Goal: Transaction & Acquisition: Purchase product/service

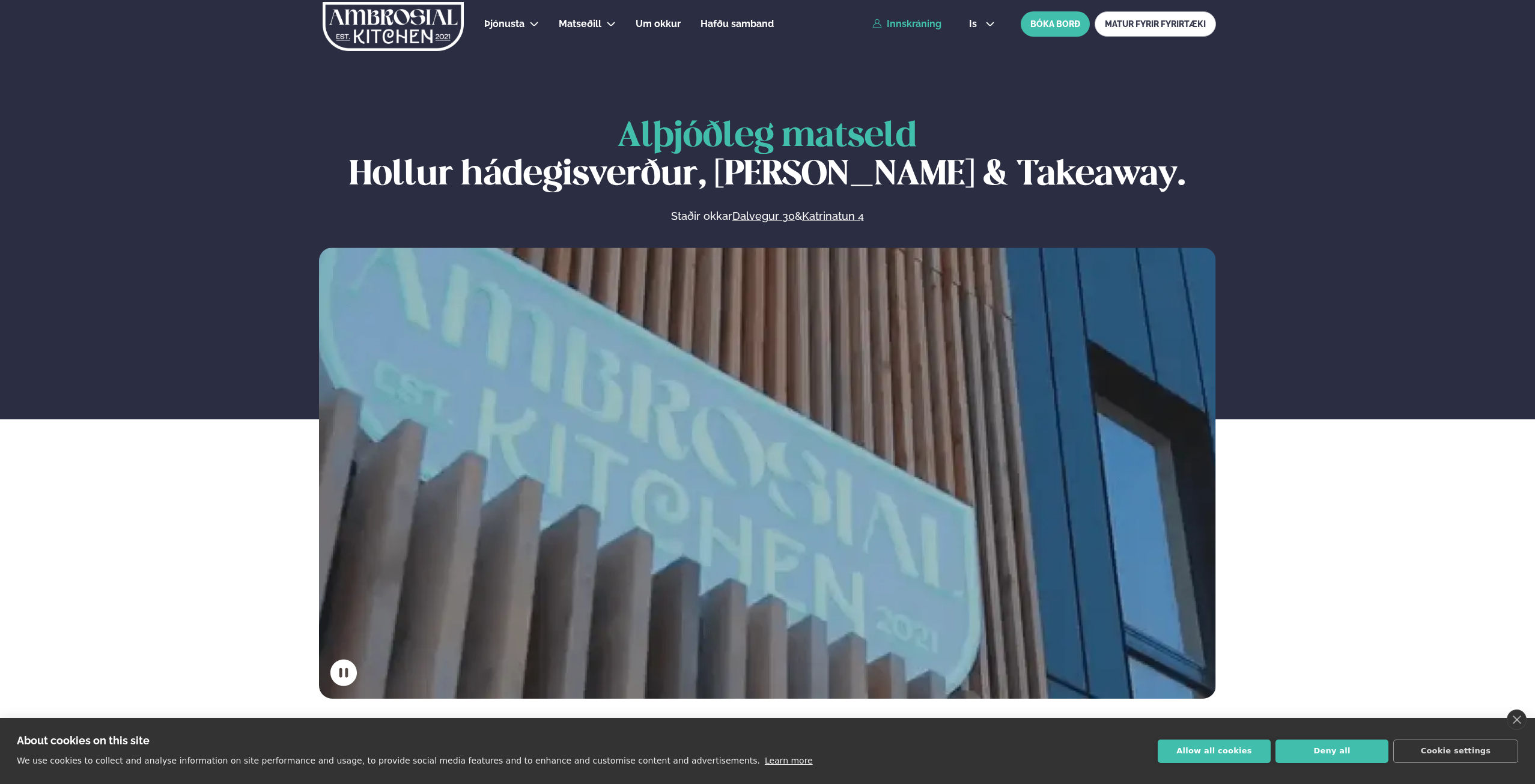
click at [683, 19] on link "Innskráning" at bounding box center [906, 24] width 69 height 10
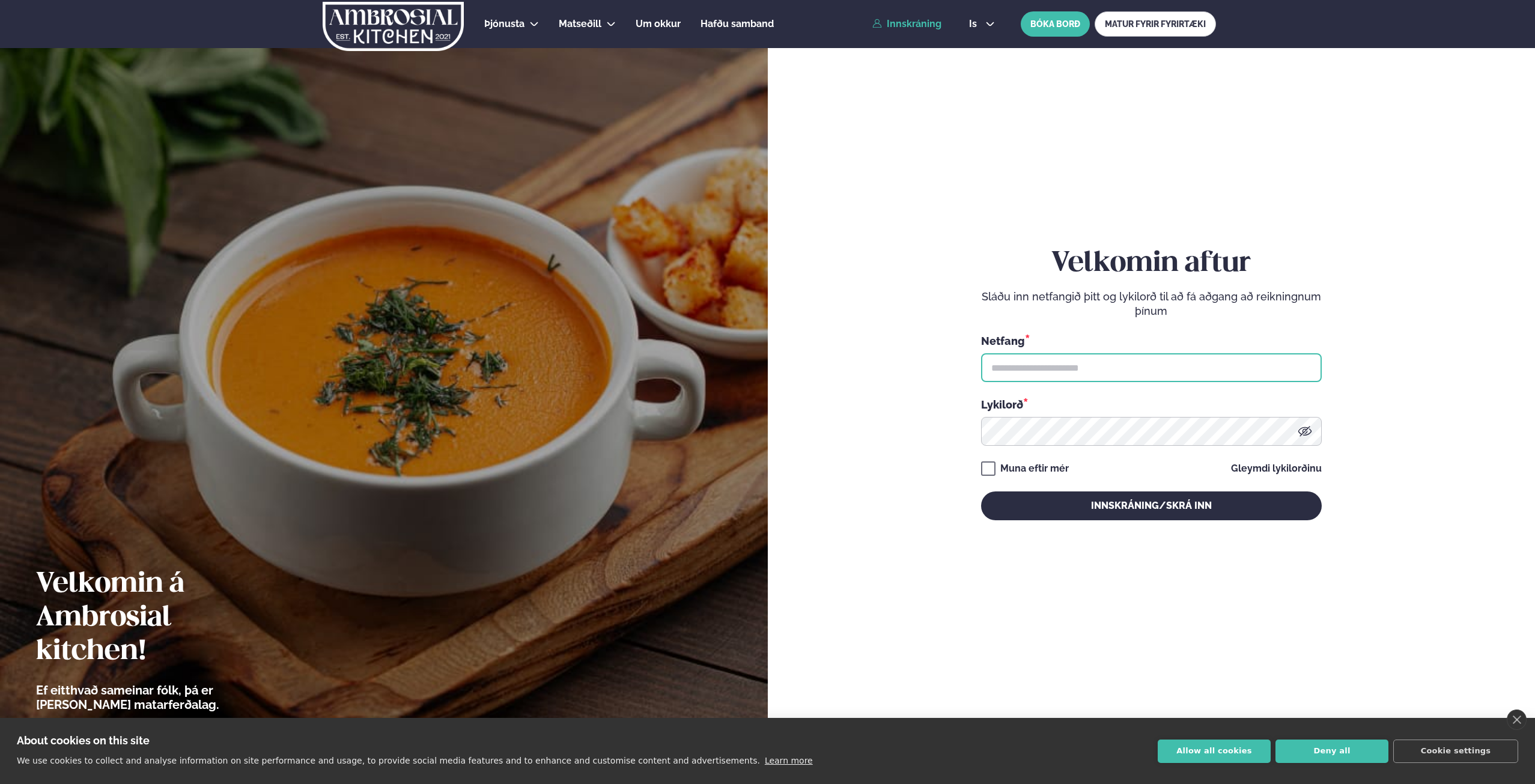
click at [683, 361] on input "text" at bounding box center [1151, 368] width 340 height 28
type input "**********"
click at [683, 408] on div "Muna eftir mér" at bounding box center [1034, 468] width 68 height 14
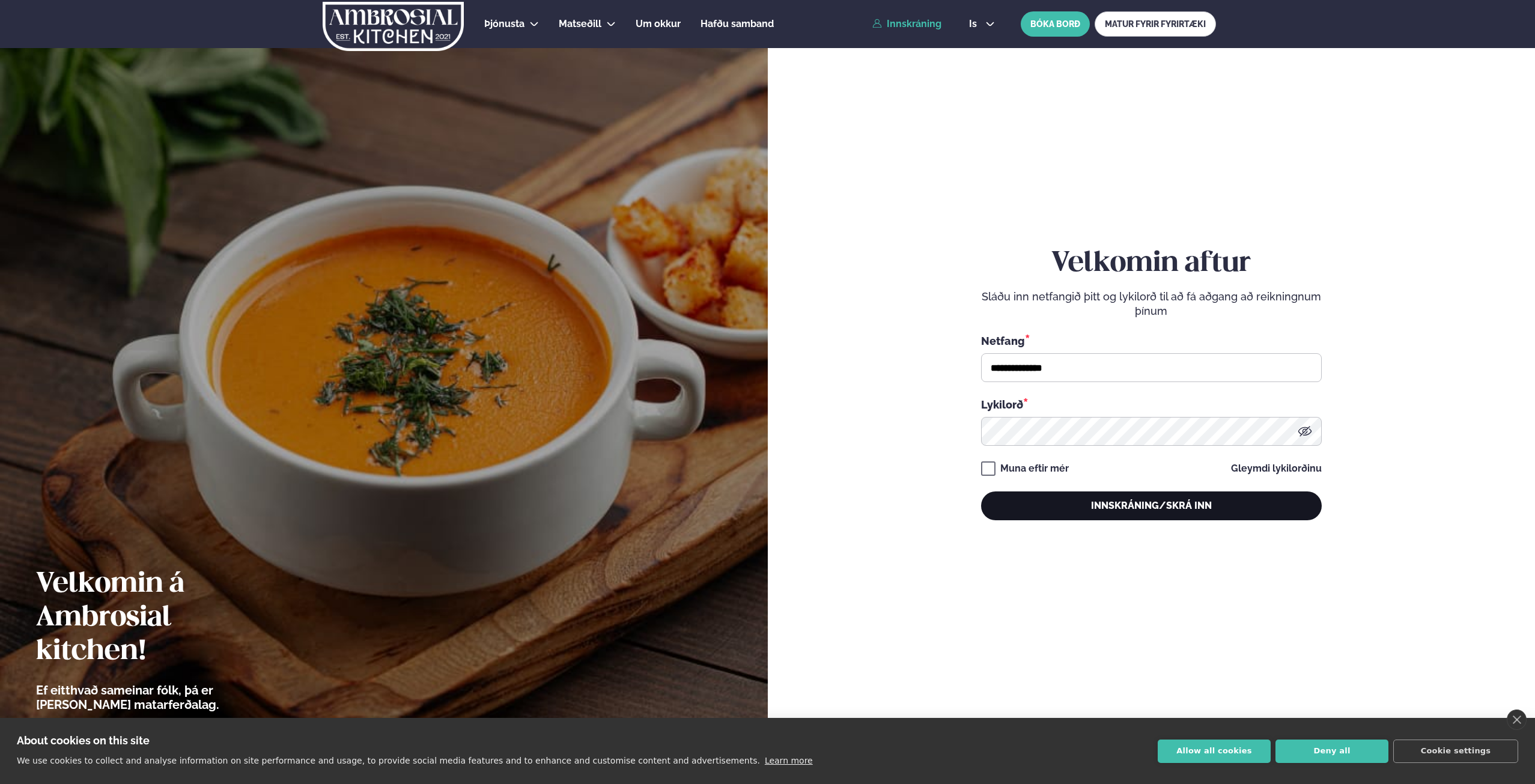
click at [683, 408] on button "Innskráning/Skrá inn" at bounding box center [1151, 505] width 340 height 28
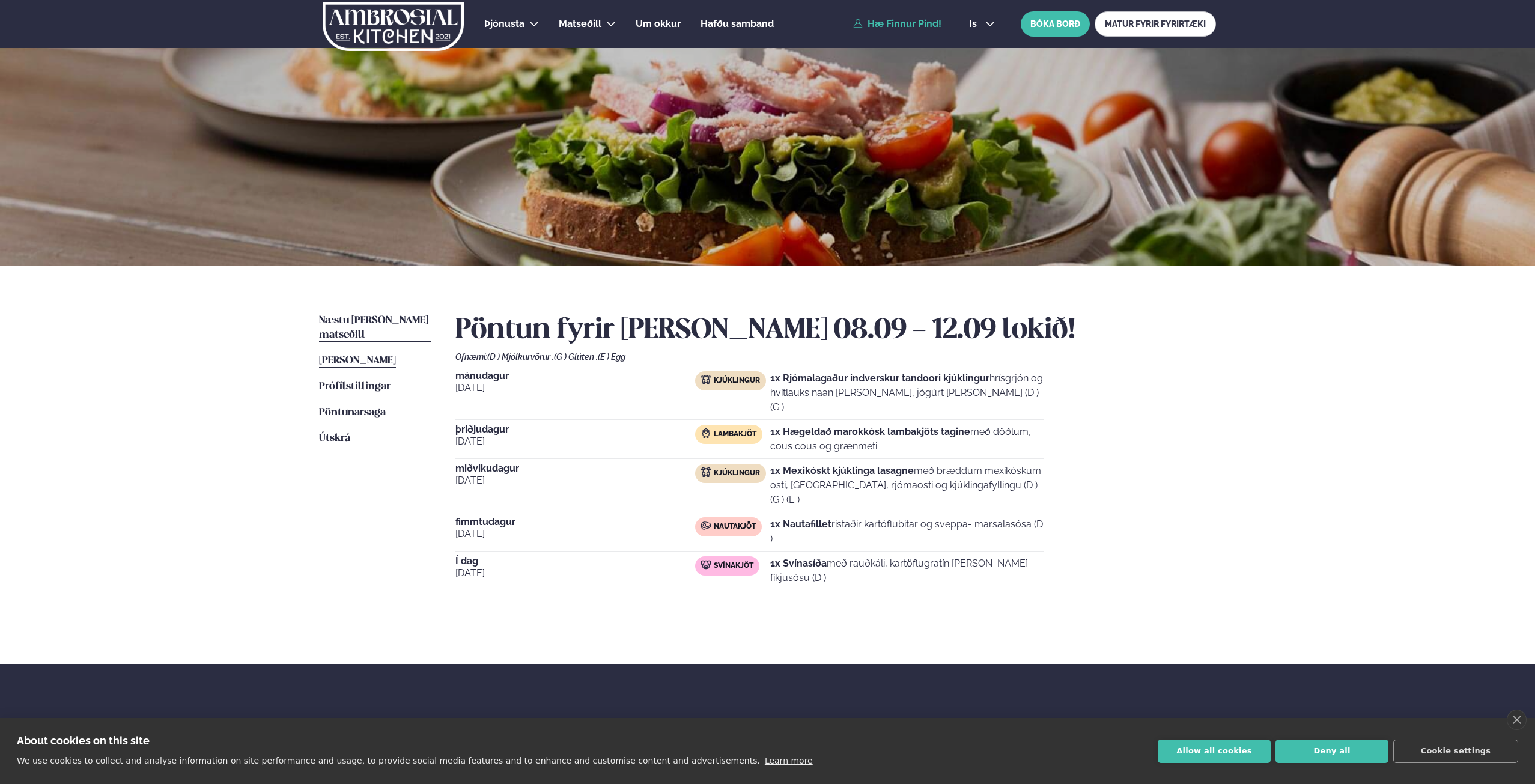
click at [348, 318] on span "Næstu viku matseðill" at bounding box center [373, 328] width 109 height 25
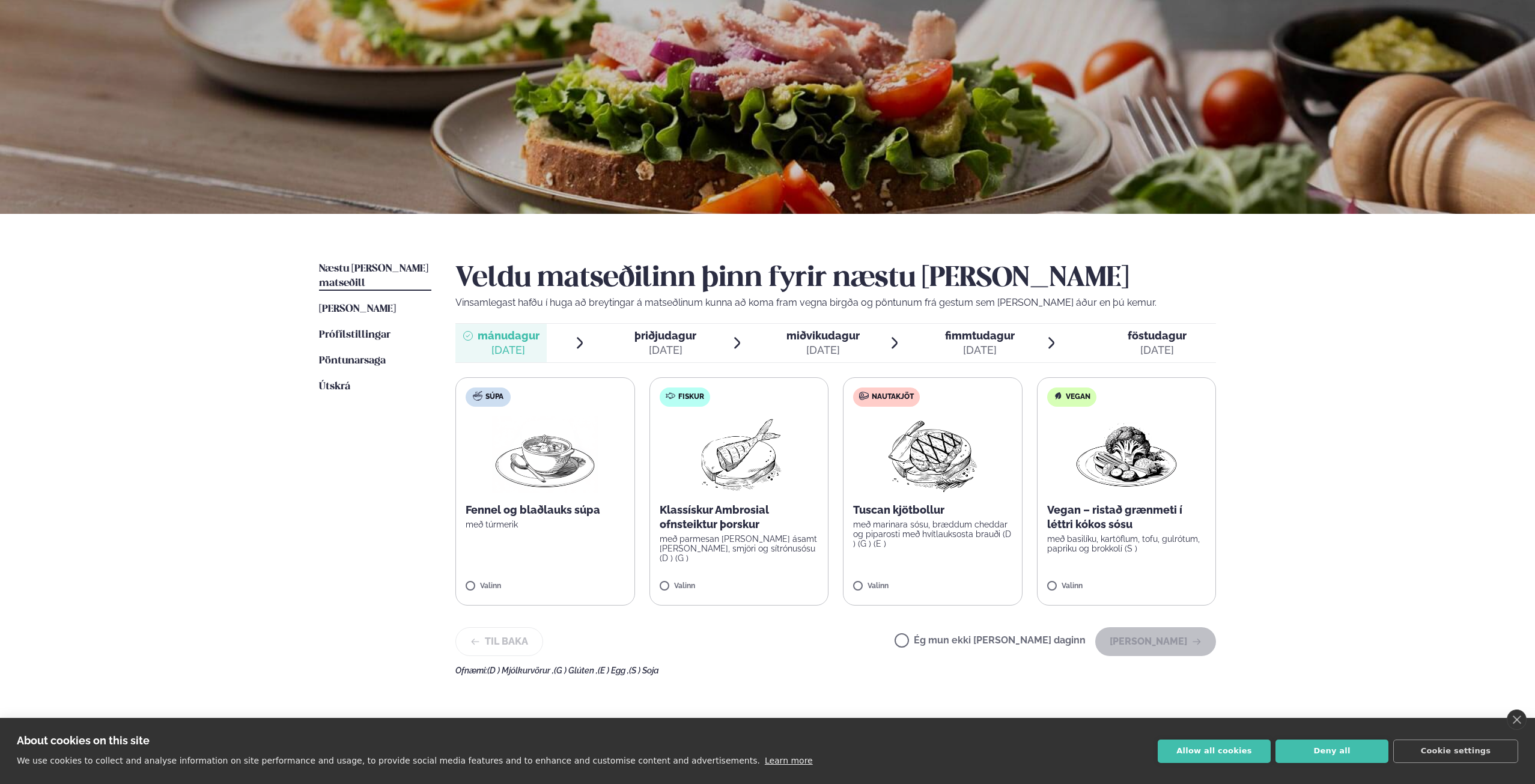
scroll to position [120, 0]
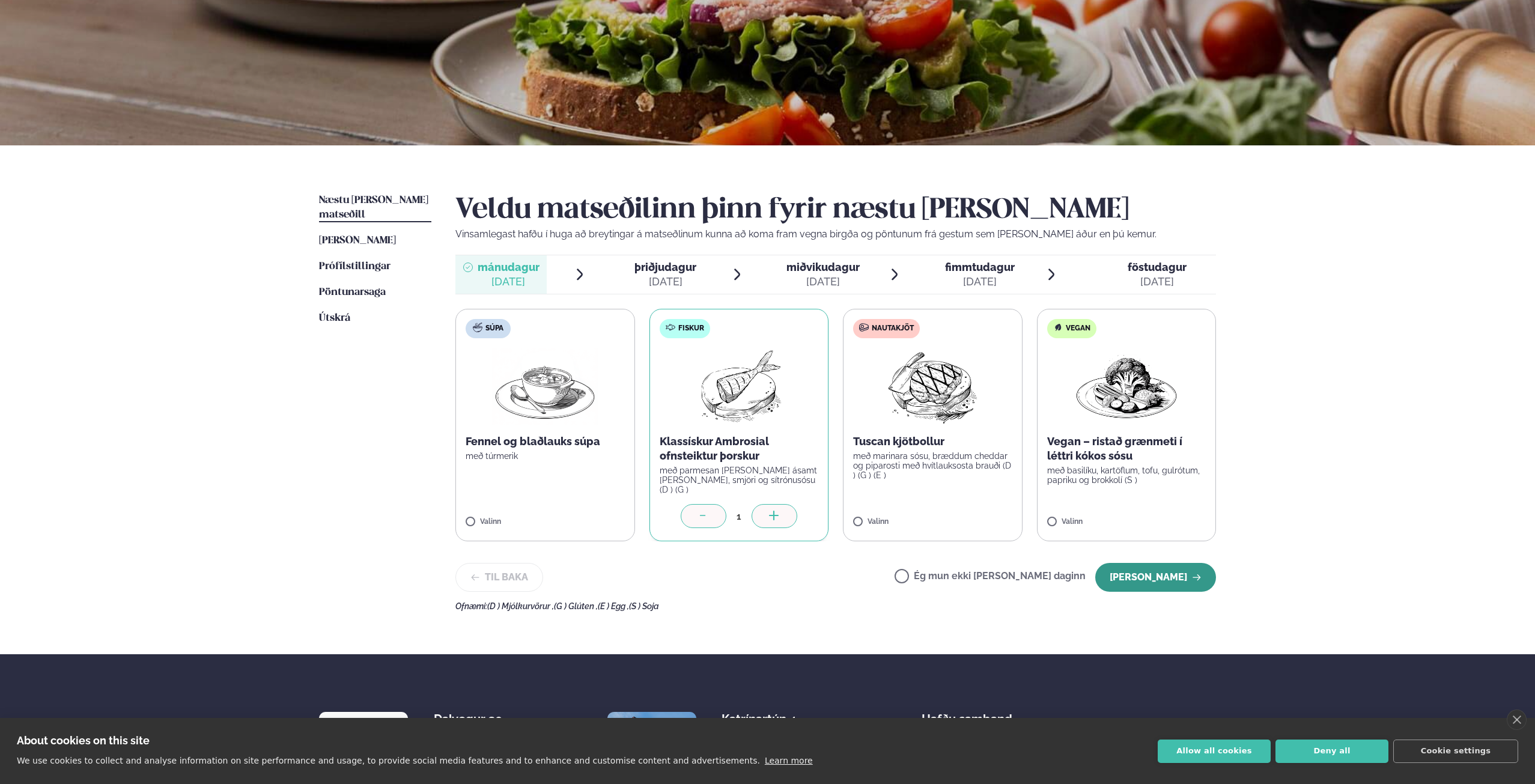
click at [683, 408] on button "Halda áfram" at bounding box center [1155, 577] width 120 height 28
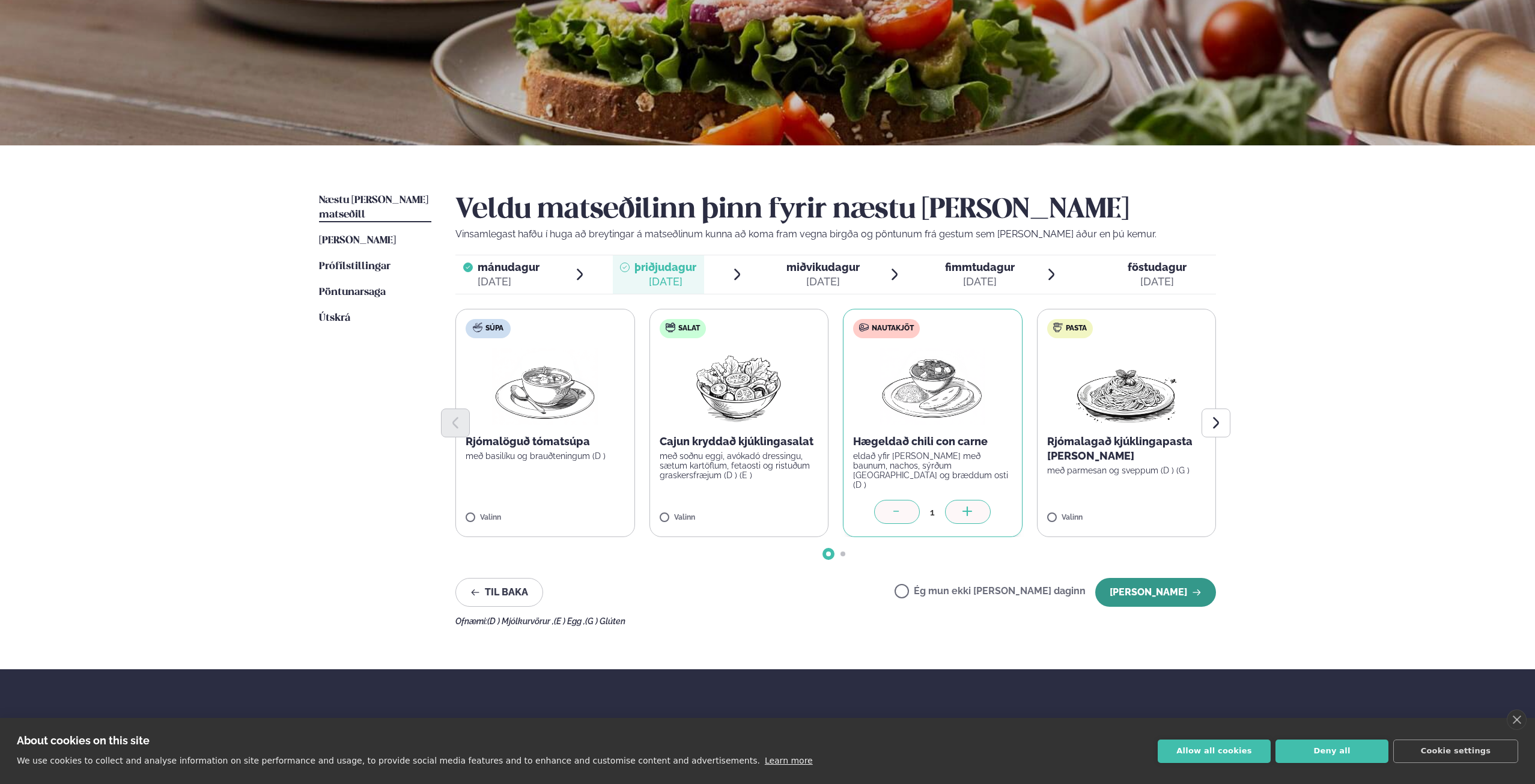
click at [683, 408] on button "Halda áfram" at bounding box center [1155, 593] width 120 height 28
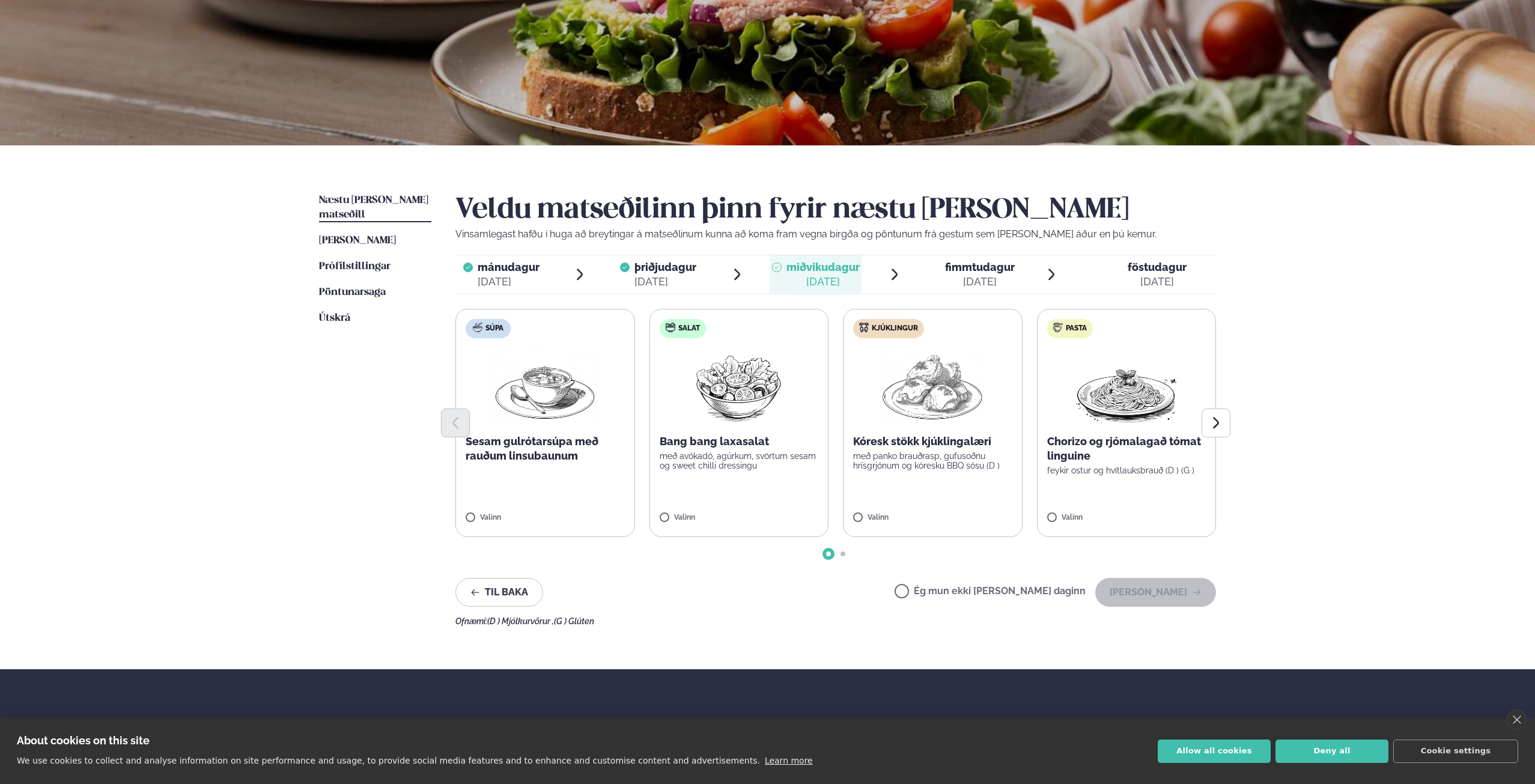
click at [683, 408] on label "Kjúklingur Kóresk stökk kjúklingalæri með panko brauðrasp, gufusoðnu hrísgrjónu…" at bounding box center [932, 423] width 179 height 228
click at [683, 408] on icon "Next slide" at bounding box center [1215, 423] width 6 height 11
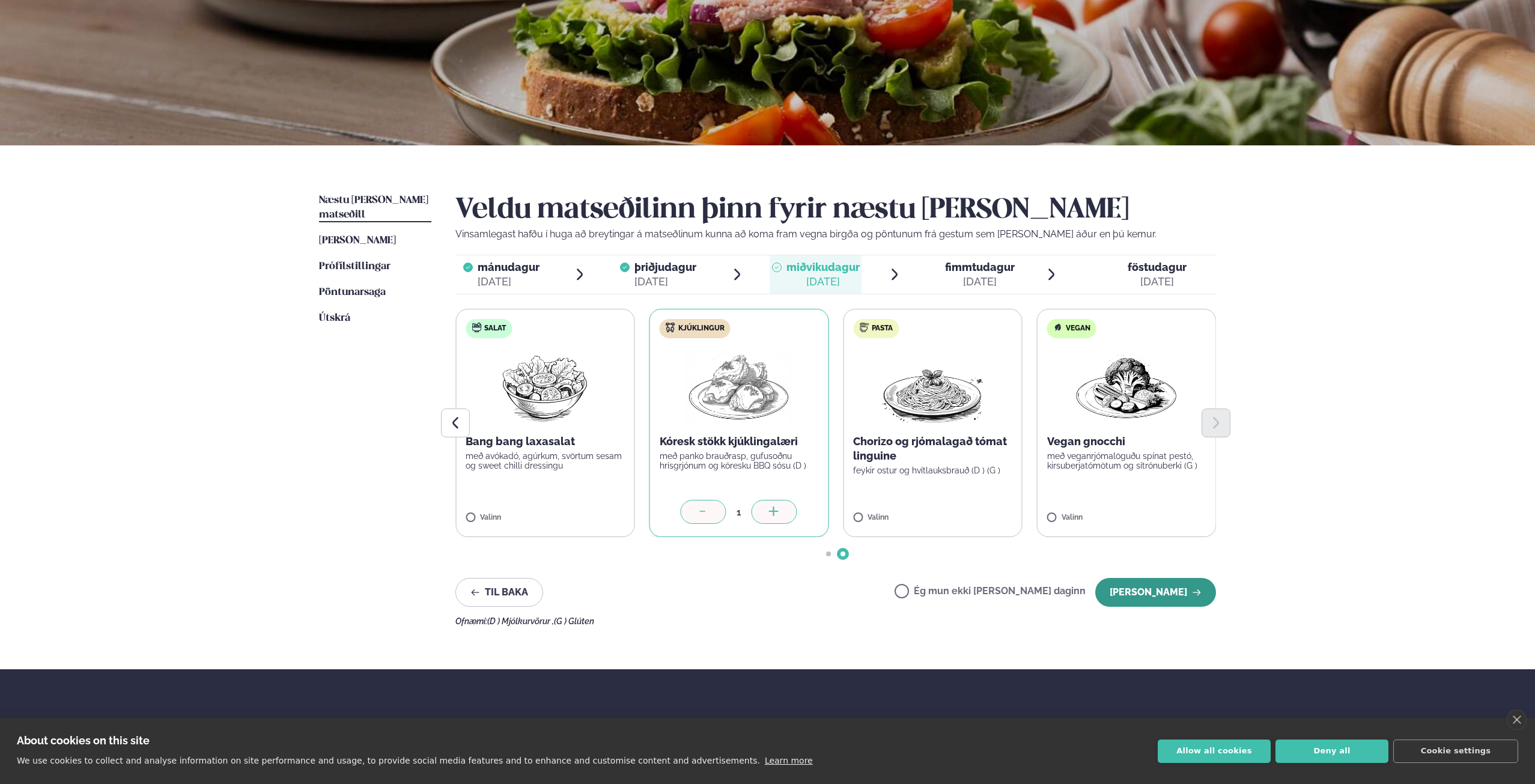
click at [683, 408] on button "Halda áfram" at bounding box center [1155, 593] width 120 height 28
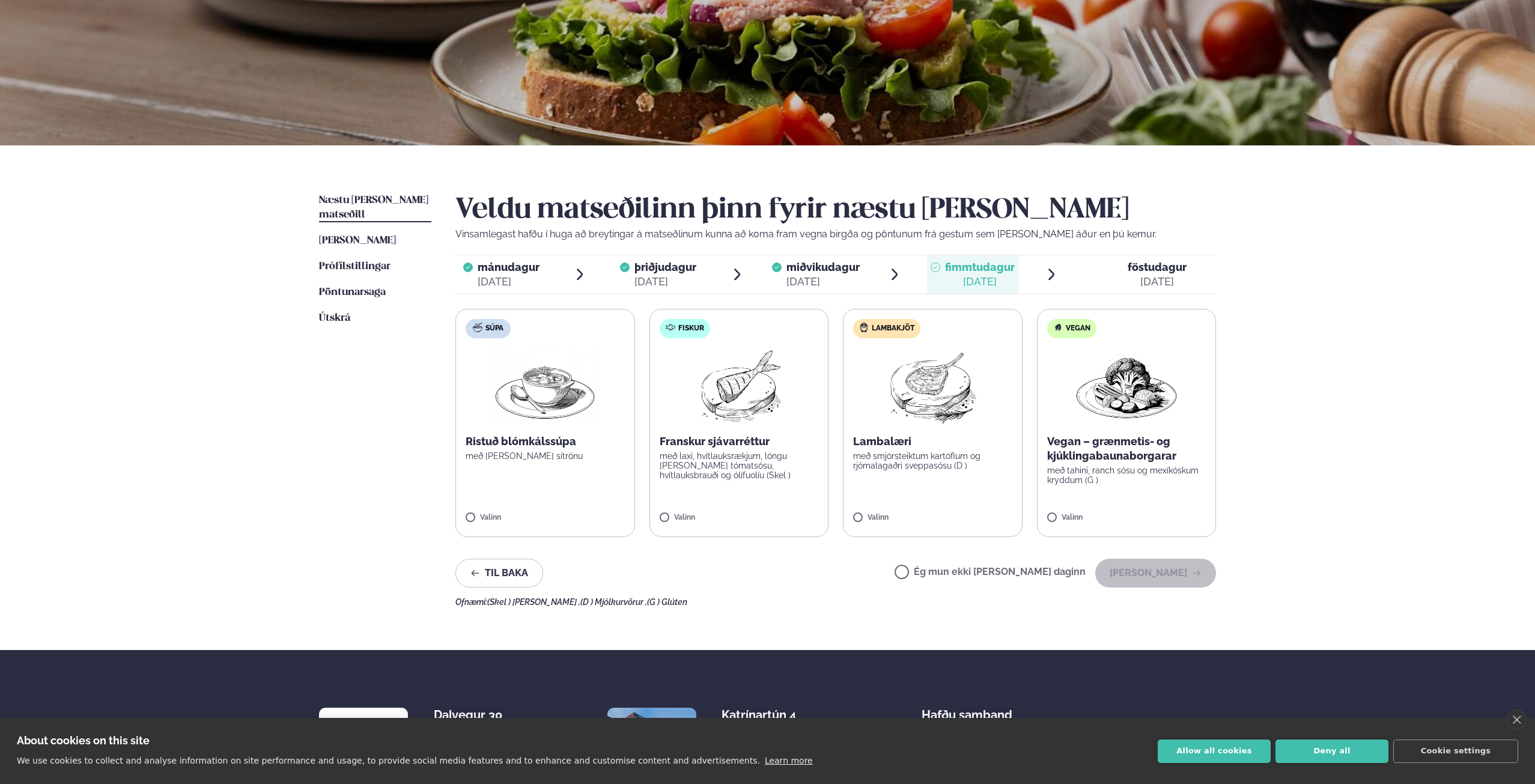
click at [683, 408] on label "Lambakjöt Lambalæri með smjörsteiktum kartöflum og rjómalagaðri sveppasósu (D )…" at bounding box center [932, 423] width 179 height 228
click at [683, 408] on button "Halda áfram" at bounding box center [1155, 573] width 120 height 28
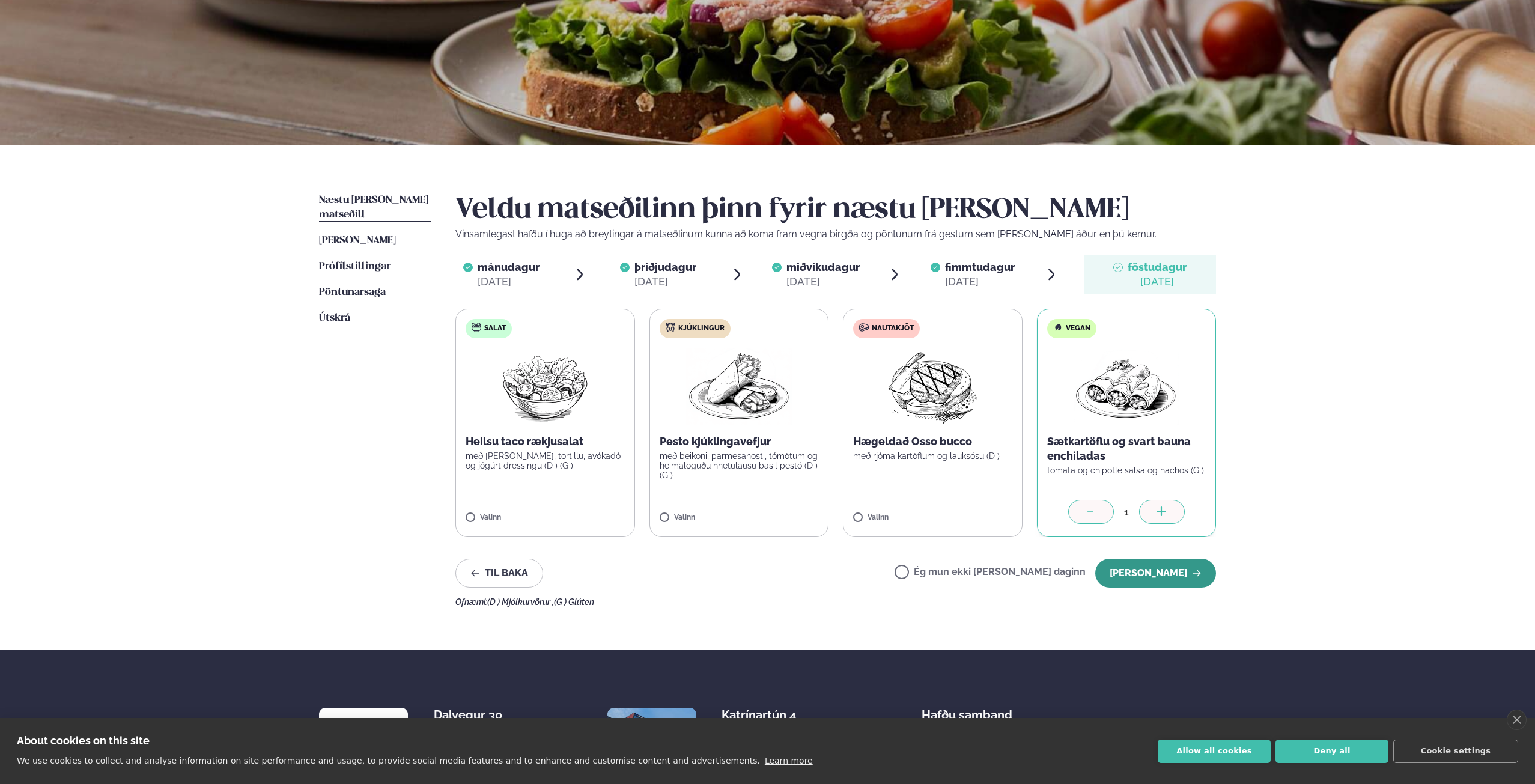
click at [683, 408] on button "Halda áfram" at bounding box center [1155, 573] width 120 height 28
